Goal: Task Accomplishment & Management: Manage account settings

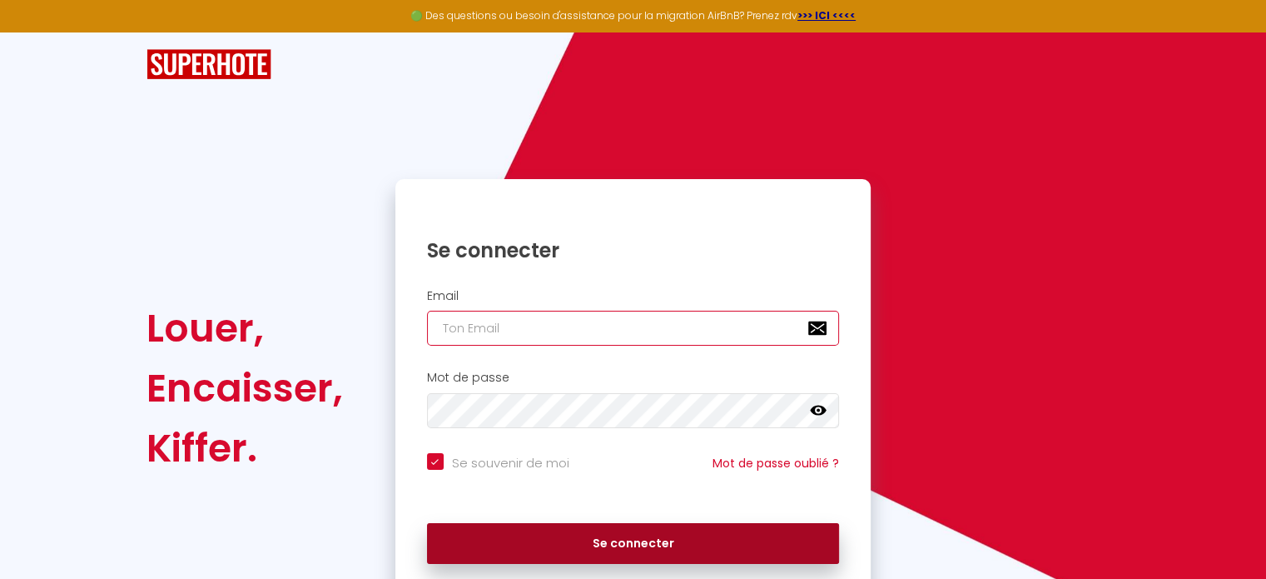
type input "[EMAIL_ADDRESS][DOMAIN_NAME]"
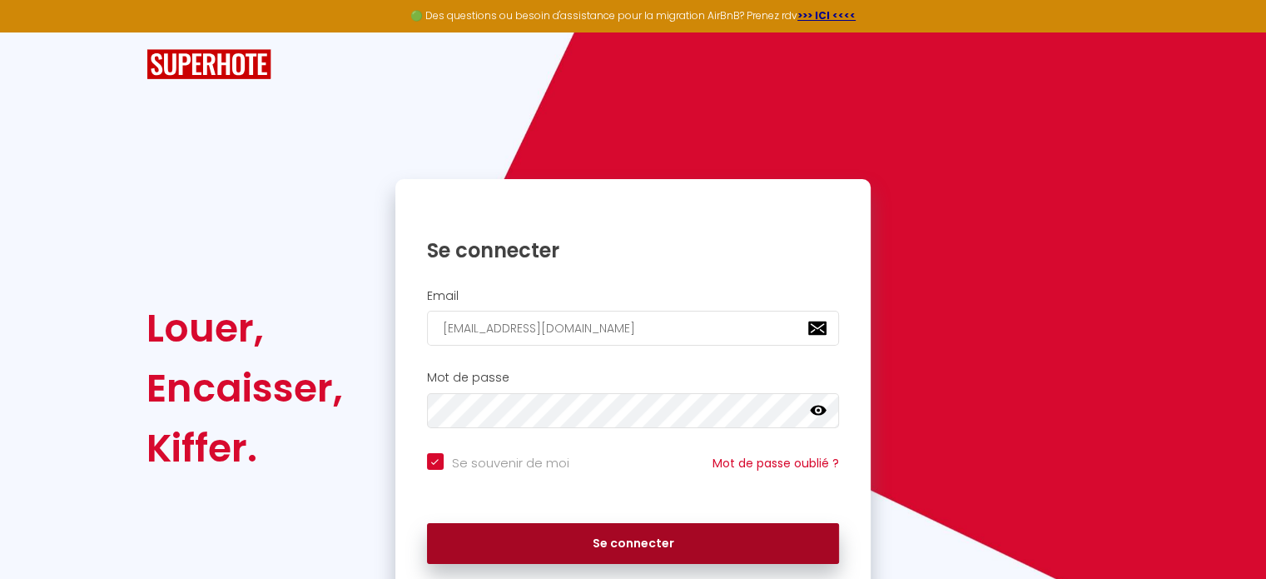
click at [629, 554] on button "Se connecter" at bounding box center [633, 544] width 413 height 42
checkbox input "true"
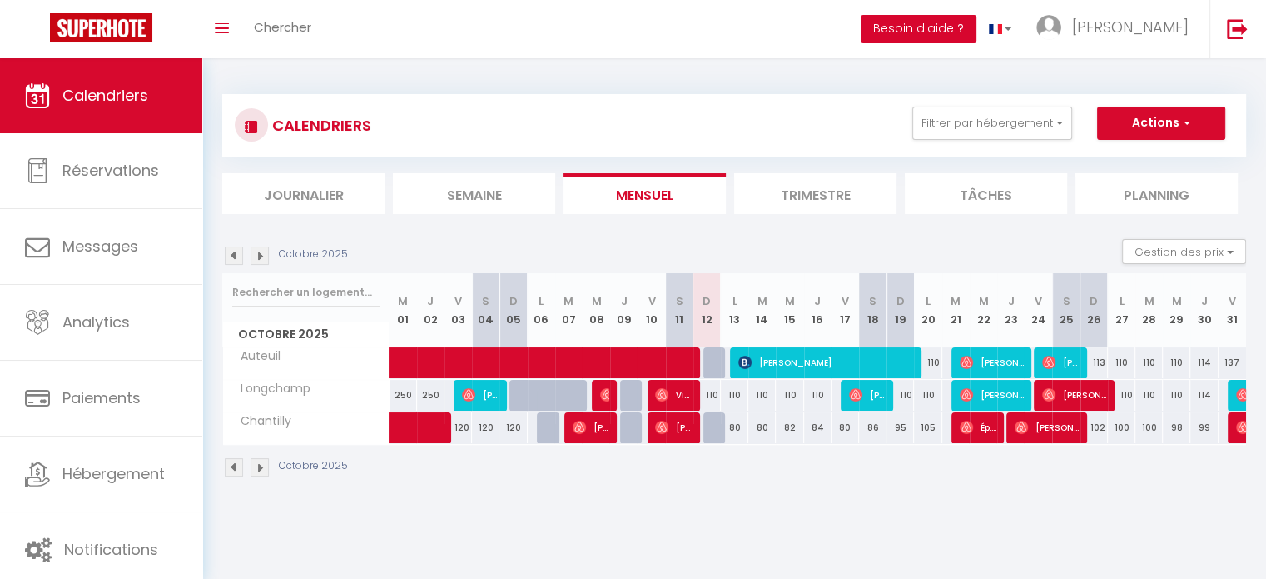
click at [958, 24] on button "Besoin d'aide ?" at bounding box center [919, 29] width 116 height 28
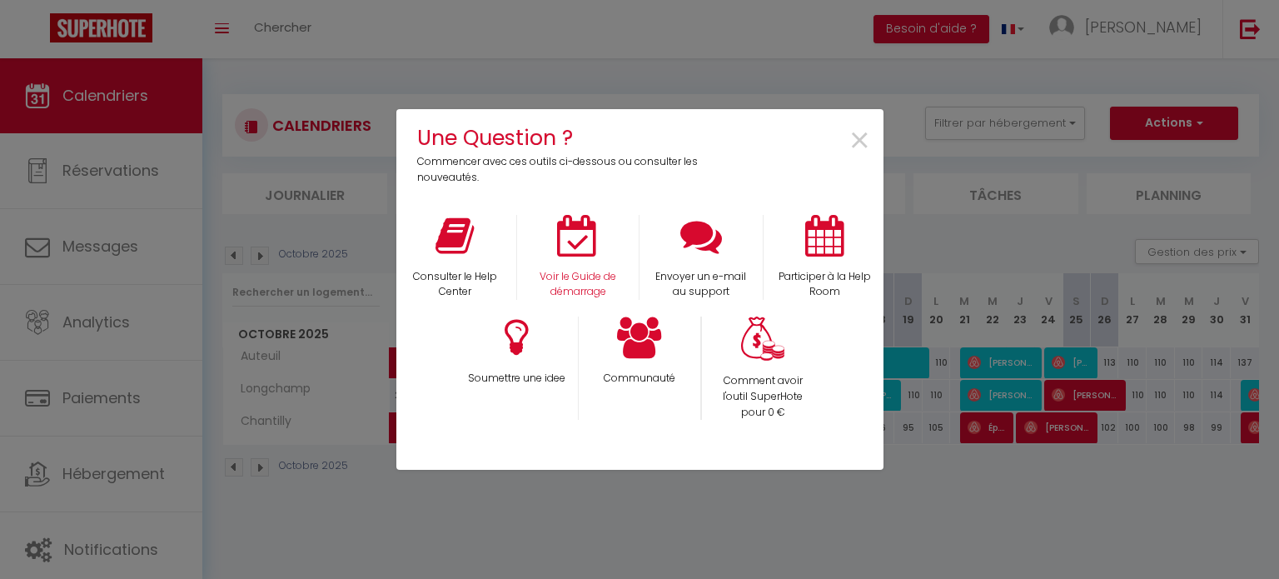
click at [591, 264] on div "Voir le Guide de démarrage" at bounding box center [577, 258] width 123 height 86
click at [582, 240] on icon at bounding box center [578, 236] width 42 height 42
click at [859, 140] on span "×" at bounding box center [859, 141] width 22 height 52
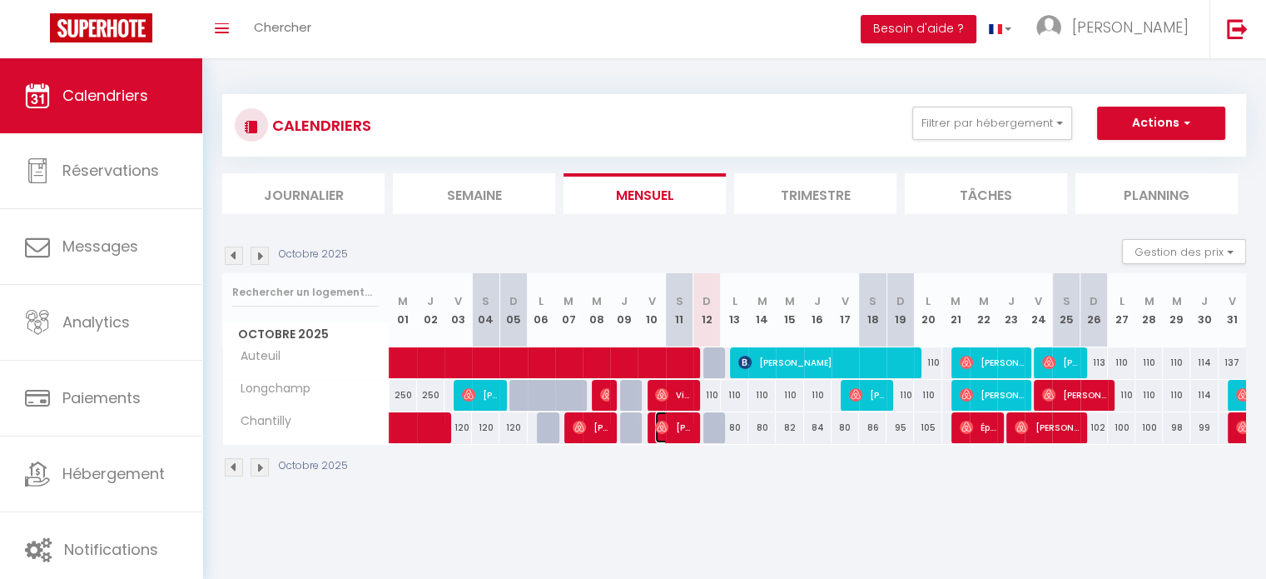
click at [683, 425] on span "[PERSON_NAME]" at bounding box center [673, 427] width 37 height 32
select select "OK"
select select "0"
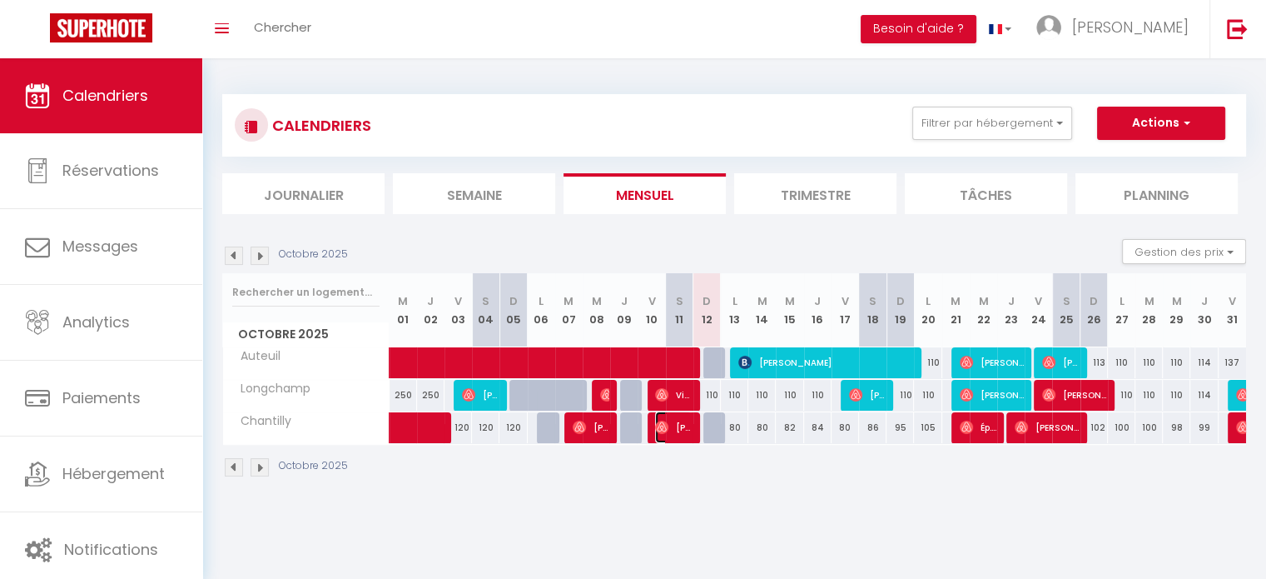
select select "1"
select select
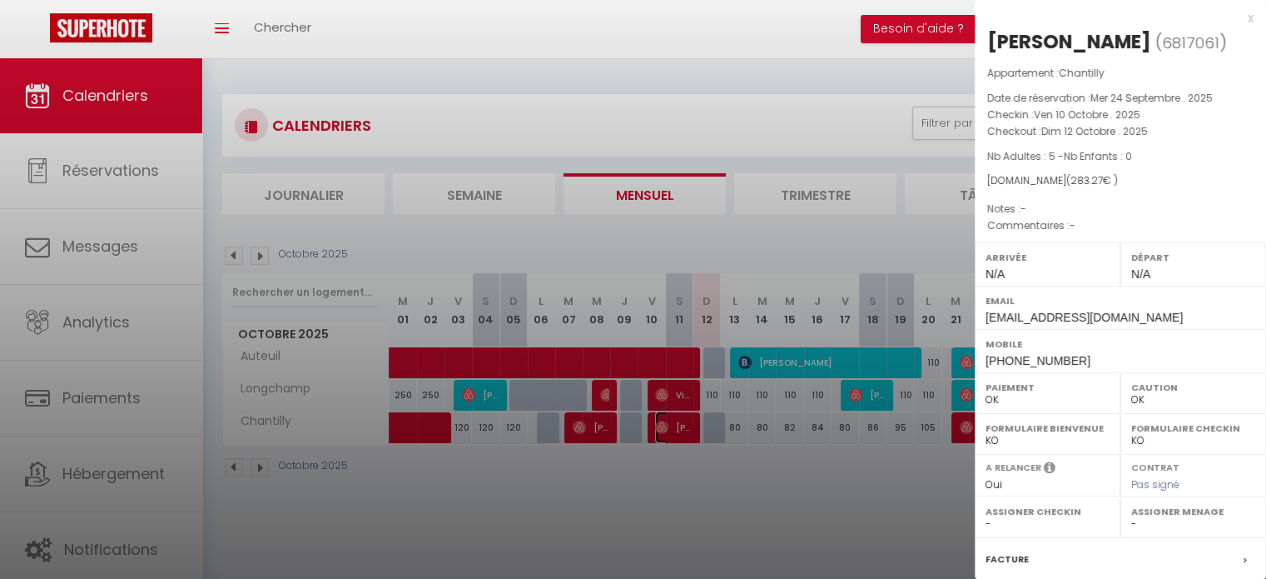
scroll to position [194, 0]
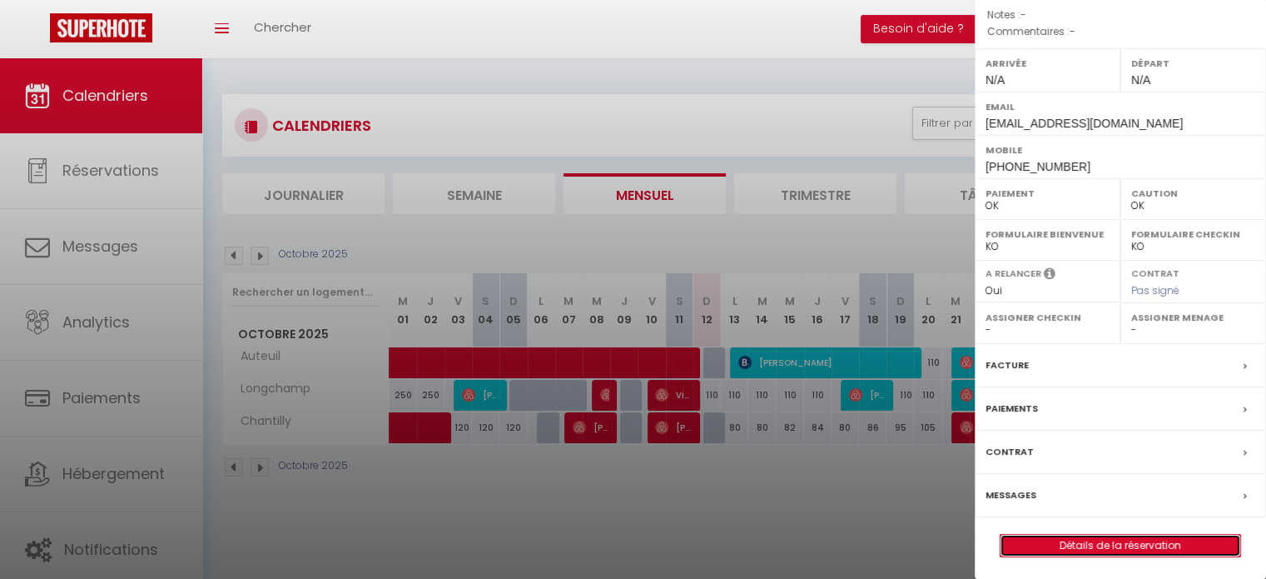
click at [1142, 545] on link "Détails de la réservation" at bounding box center [1121, 546] width 240 height 22
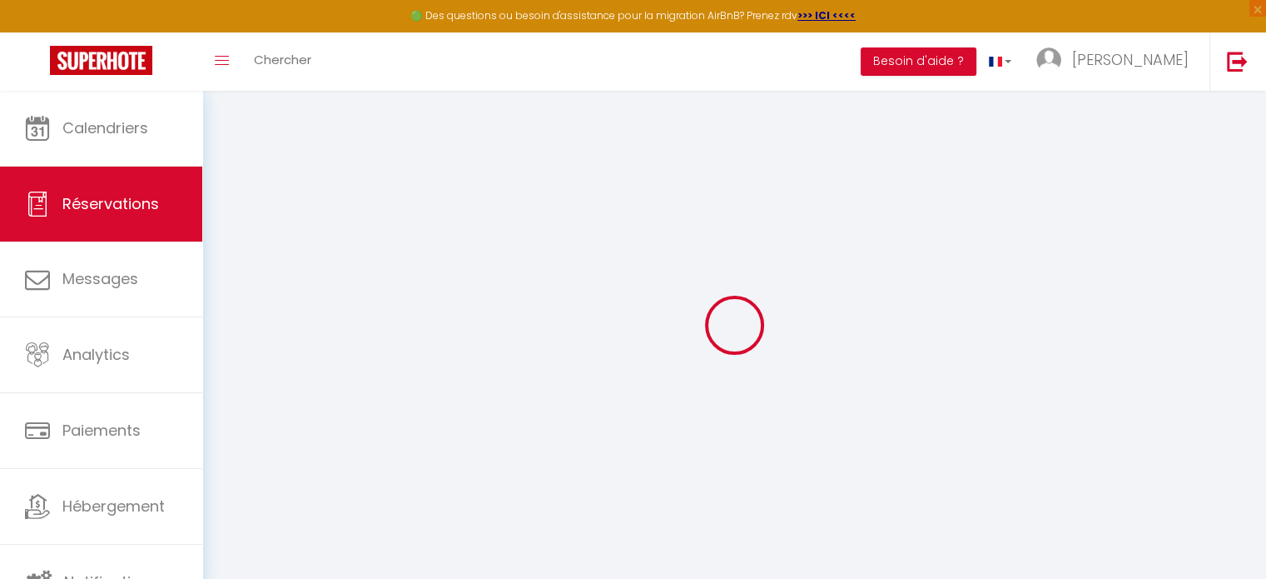
select select
checkbox input "false"
select index
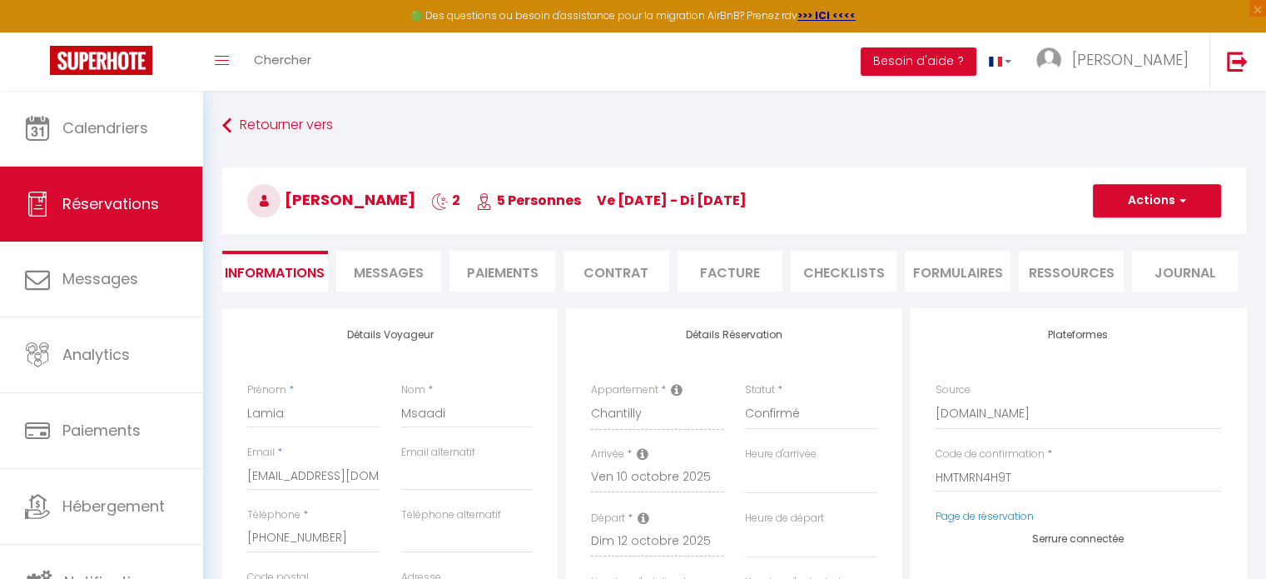
select select
type input "80"
type input "8.57"
select select
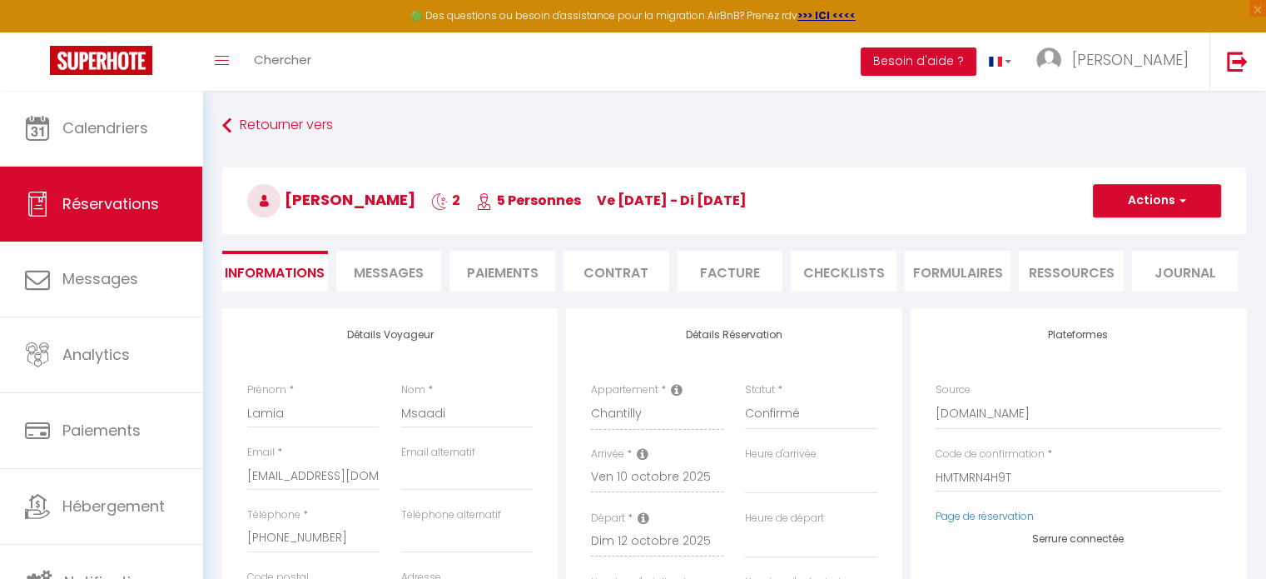
checkbox input "false"
select index
select select
checkbox input "false"
select index
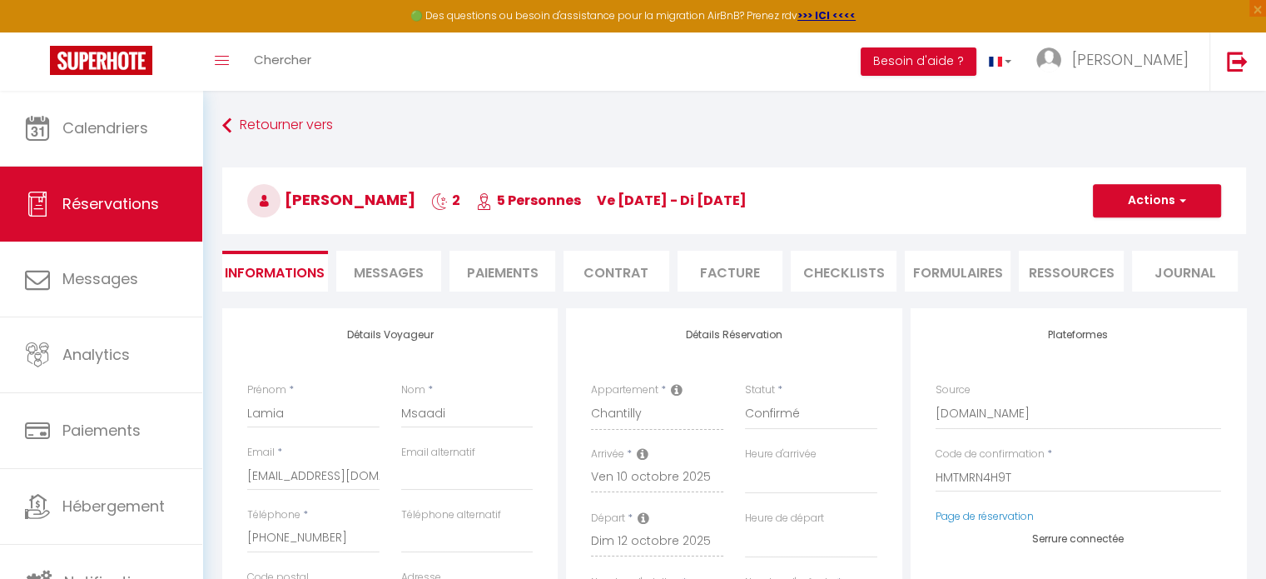
select select
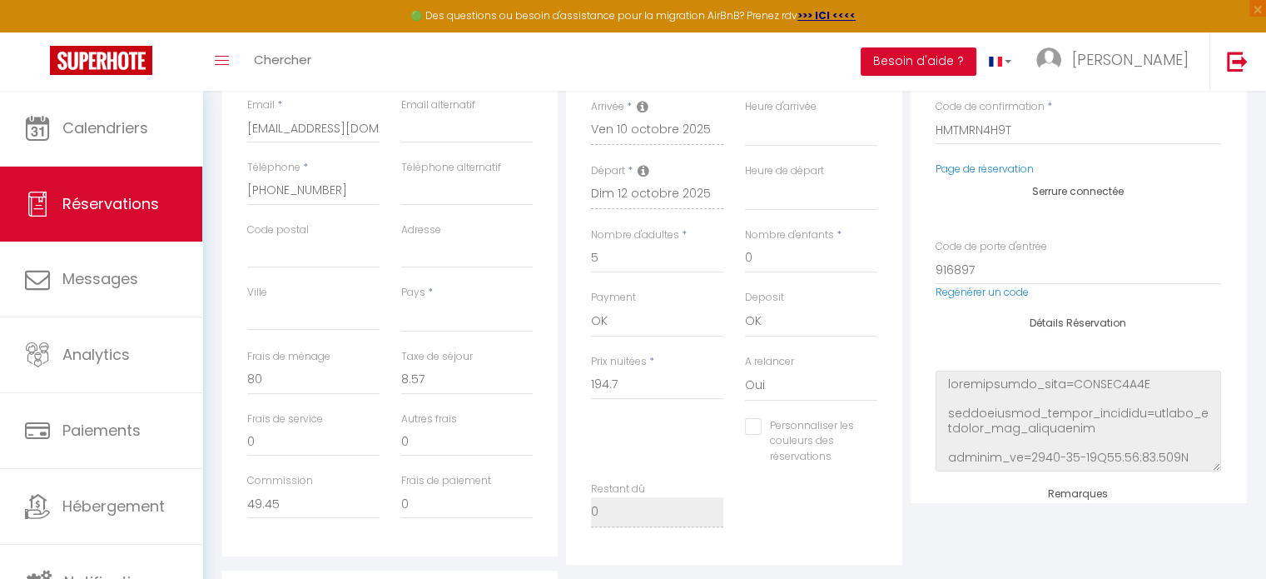
scroll to position [338, 0]
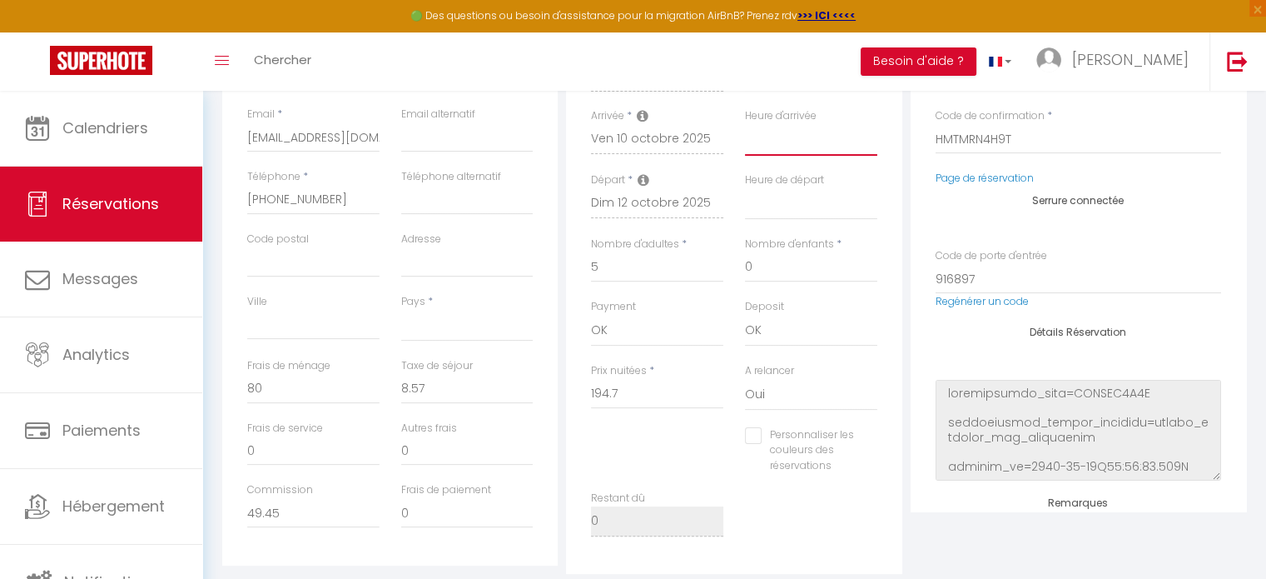
click at [782, 145] on select "00:00 00:30 01:00 01:30 02:00 02:30 03:00 03:30 04:00 04:30 05:00 05:30 06:00 0…" at bounding box center [811, 140] width 132 height 32
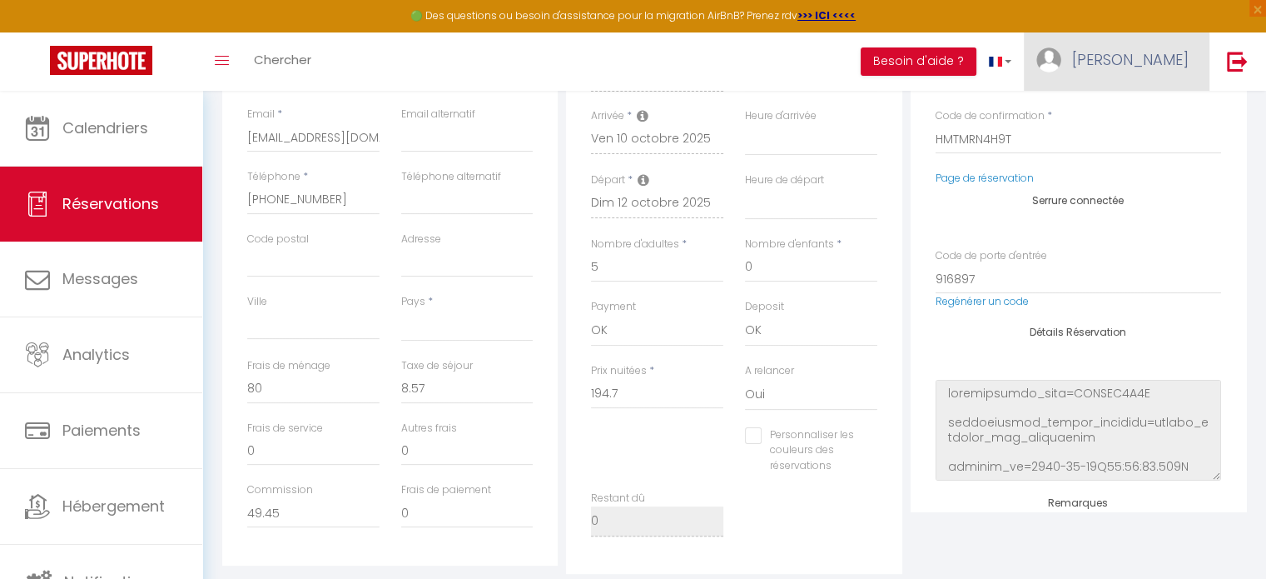
click at [1149, 43] on link "[PERSON_NAME]" at bounding box center [1117, 61] width 186 height 58
